Goal: Task Accomplishment & Management: Manage account settings

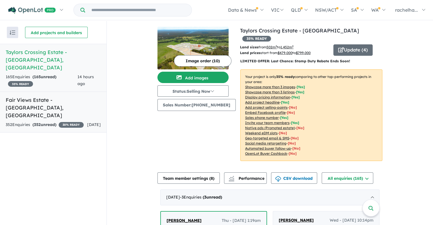
click at [51, 96] on h5 "Fair Views Estate - [GEOGRAPHIC_DATA] , [GEOGRAPHIC_DATA]" at bounding box center [53, 107] width 95 height 23
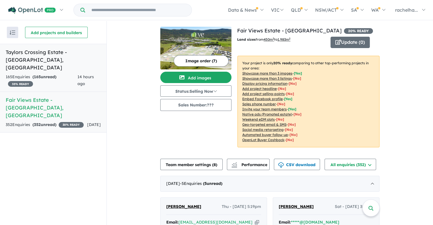
click at [56, 74] on strong "( 165 unread)" at bounding box center [44, 76] width 24 height 5
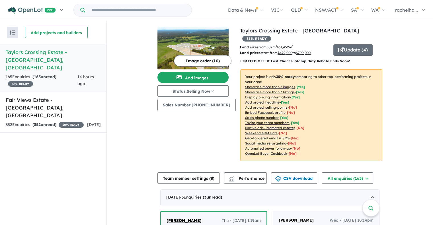
click at [278, 85] on u "Showcase more than 3 images" at bounding box center [270, 87] width 50 height 4
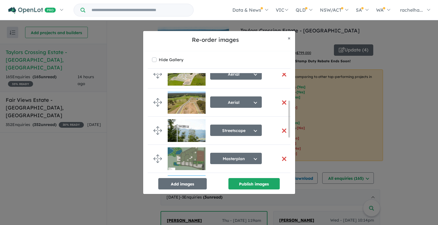
scroll to position [85, 0]
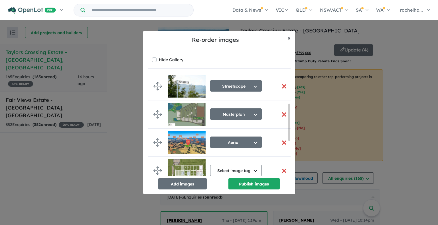
click at [290, 38] on span "×" at bounding box center [289, 38] width 3 height 7
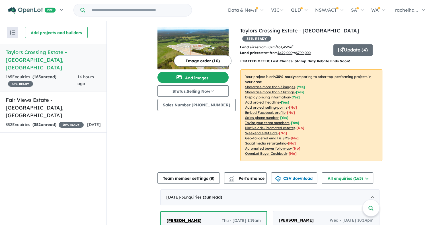
click at [288, 90] on u "Showcase more than 3 listings" at bounding box center [270, 92] width 50 height 4
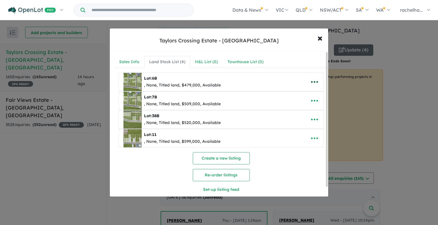
click at [315, 80] on icon "button" at bounding box center [314, 82] width 9 height 9
click at [307, 93] on link "Edit" at bounding box center [302, 96] width 42 height 13
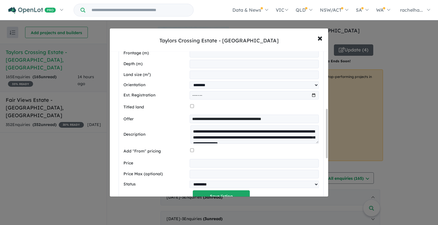
scroll to position [171, 0]
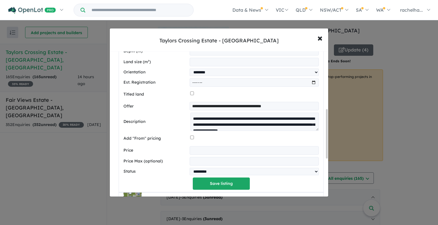
click at [290, 107] on input "**********" at bounding box center [253, 106] width 129 height 9
click at [235, 185] on button "Save listing" at bounding box center [221, 184] width 57 height 12
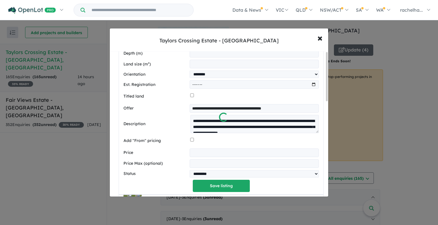
scroll to position [0, 0]
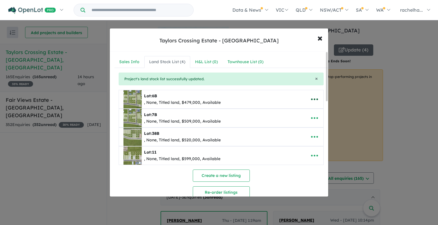
click at [316, 100] on icon "button" at bounding box center [314, 99] width 9 height 9
click at [318, 39] on span "×" at bounding box center [319, 38] width 5 height 12
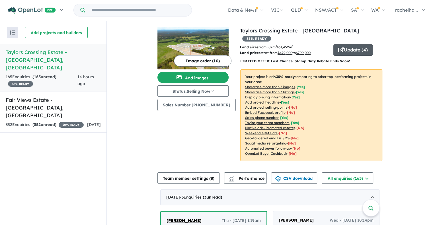
click at [342, 44] on button "Update ( 4 )" at bounding box center [353, 49] width 39 height 11
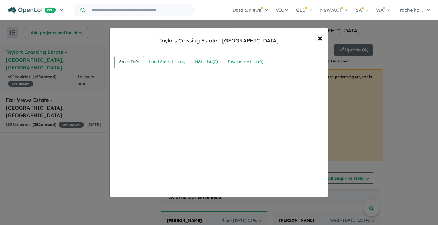
click at [131, 59] on div "Sales Info" at bounding box center [129, 62] width 20 height 7
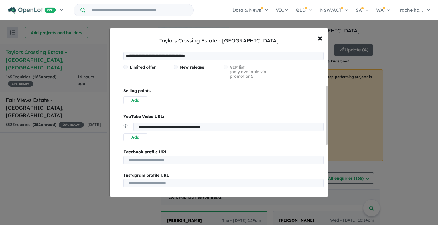
scroll to position [85, 0]
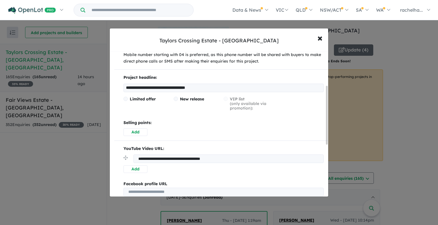
click at [182, 89] on input "**********" at bounding box center [223, 88] width 200 height 9
click at [184, 89] on input "**********" at bounding box center [223, 88] width 200 height 9
drag, startPoint x: 233, startPoint y: 87, endPoint x: 62, endPoint y: 74, distance: 171.5
click at [57, 73] on div "**********" at bounding box center [219, 112] width 438 height 225
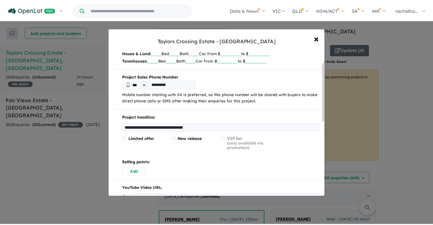
scroll to position [0, 0]
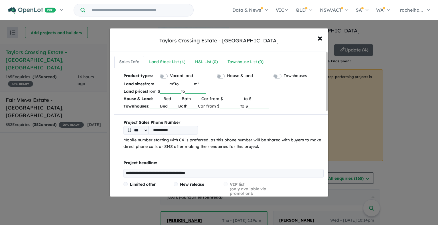
click at [139, 139] on p "Mobile number starting with 04 is preferred, as this phone number will be share…" at bounding box center [223, 144] width 200 height 14
click at [317, 39] on button "× Close" at bounding box center [319, 37] width 17 height 15
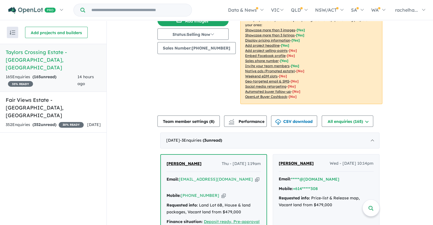
scroll to position [114, 0]
